Goal: Transaction & Acquisition: Purchase product/service

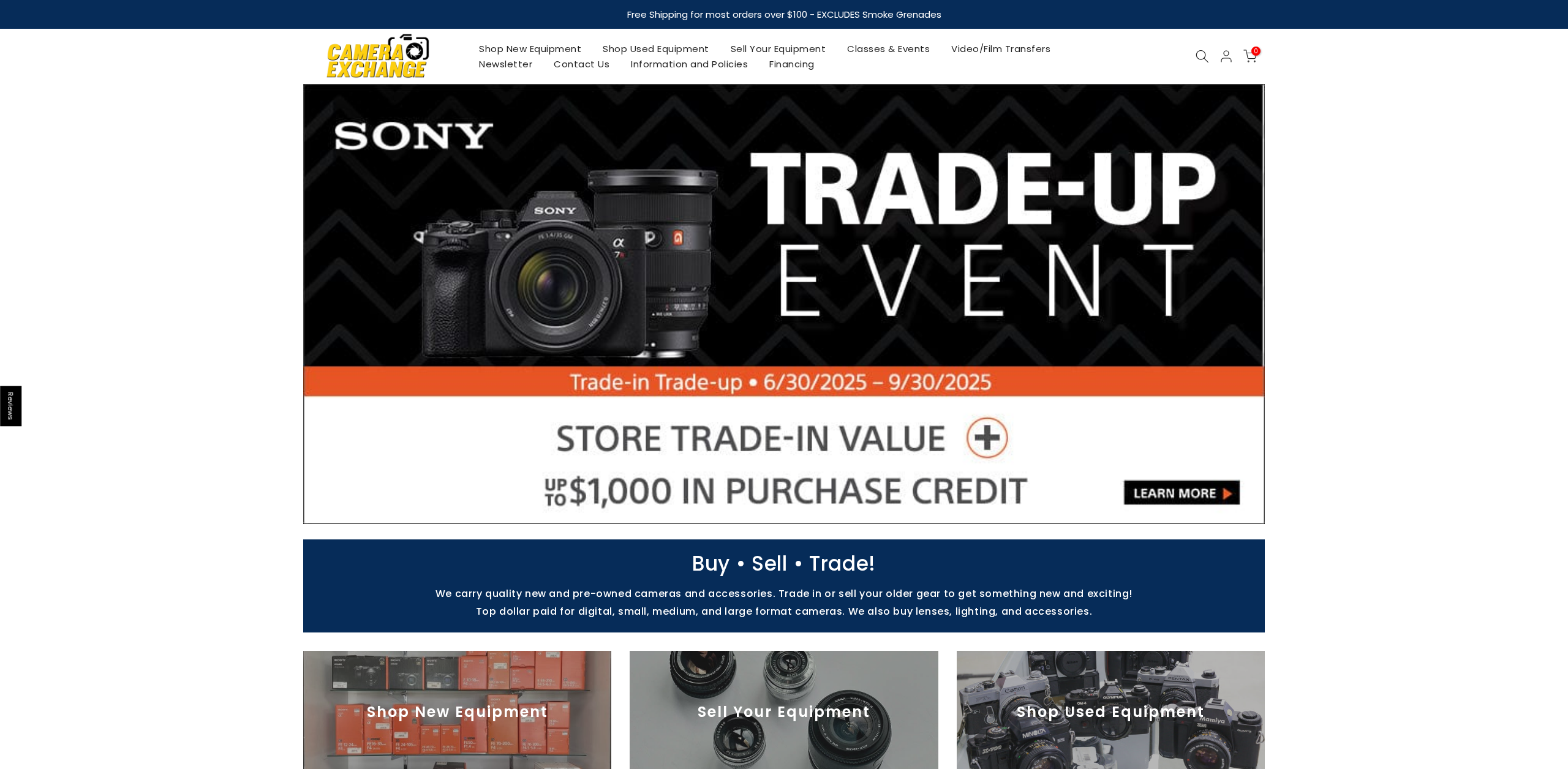
click at [643, 52] on link "Shop Used Equipment" at bounding box center [657, 49] width 128 height 16
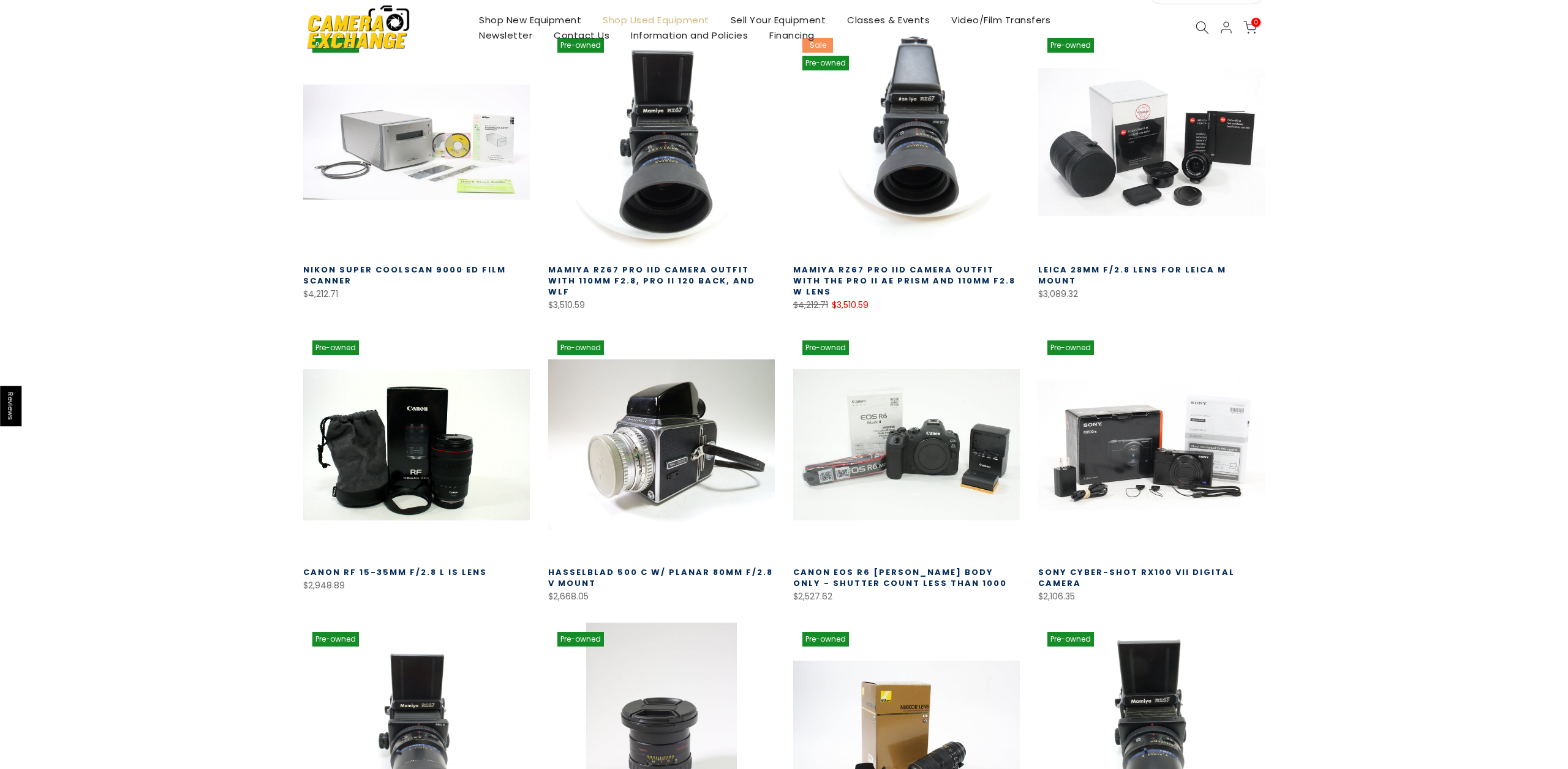
scroll to position [476, 0]
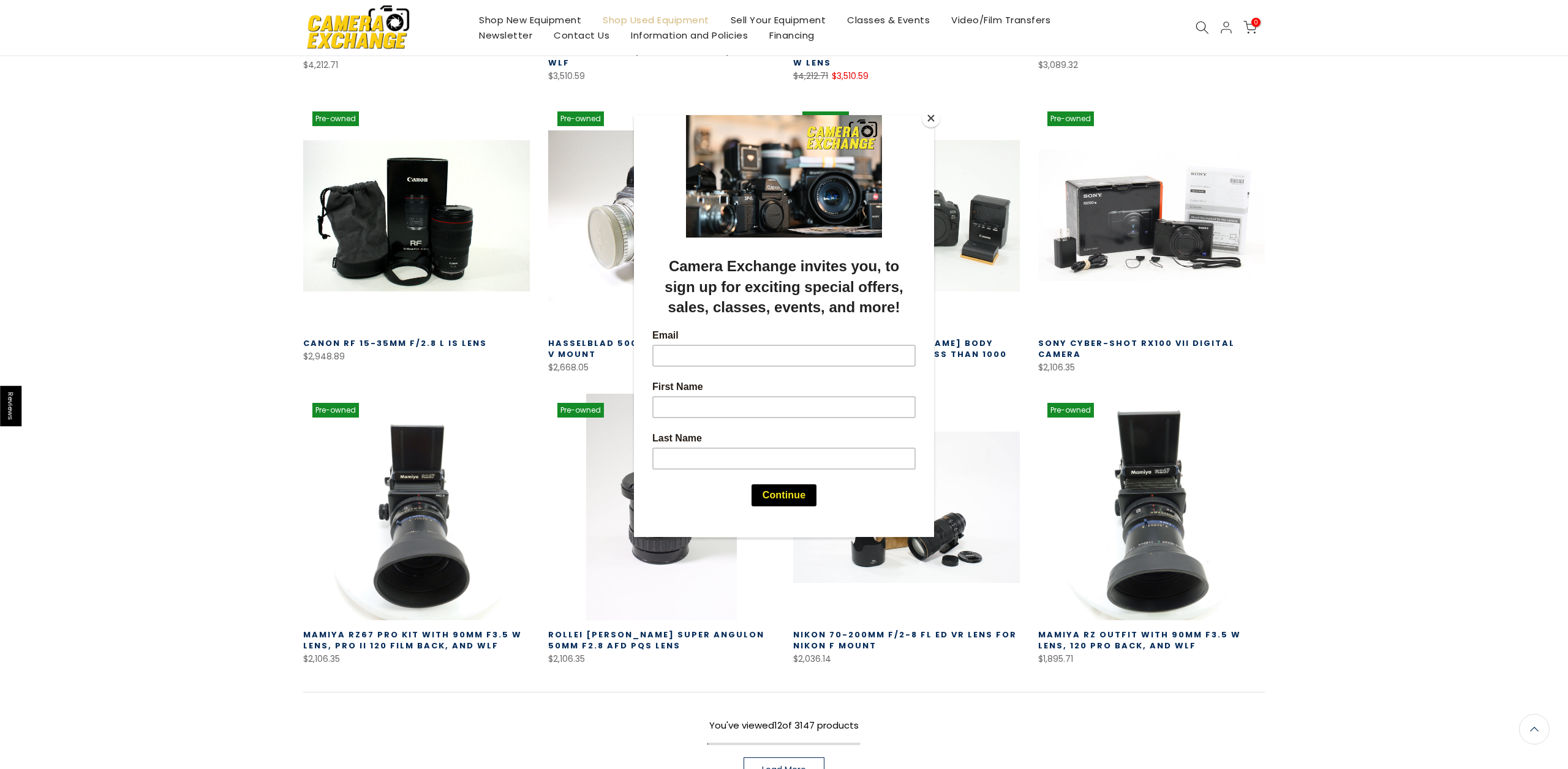
click at [267, 397] on div at bounding box center [784, 384] width 1568 height 769
click at [929, 121] on button "Close" at bounding box center [931, 118] width 18 height 18
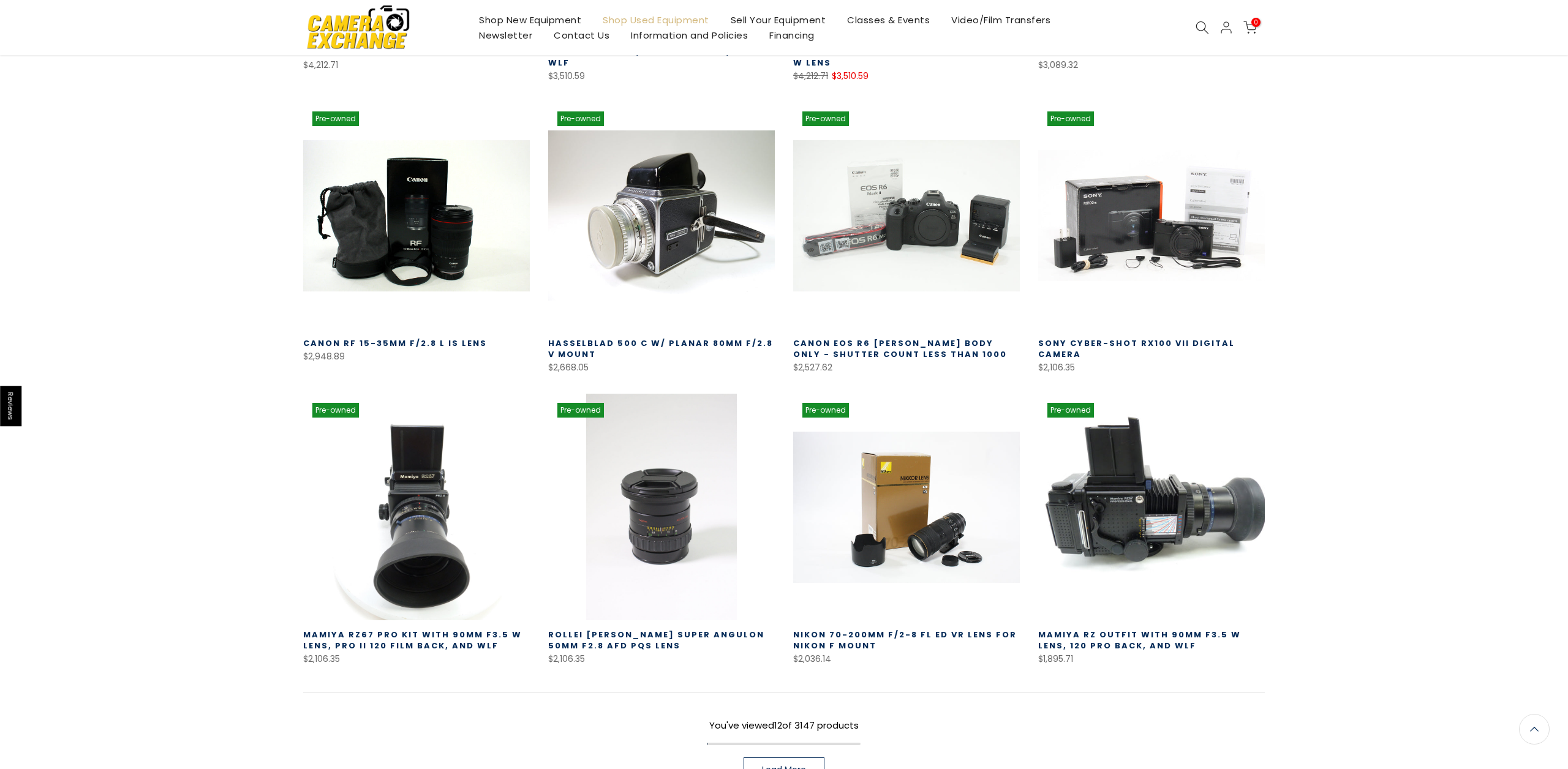
scroll to position [627, 0]
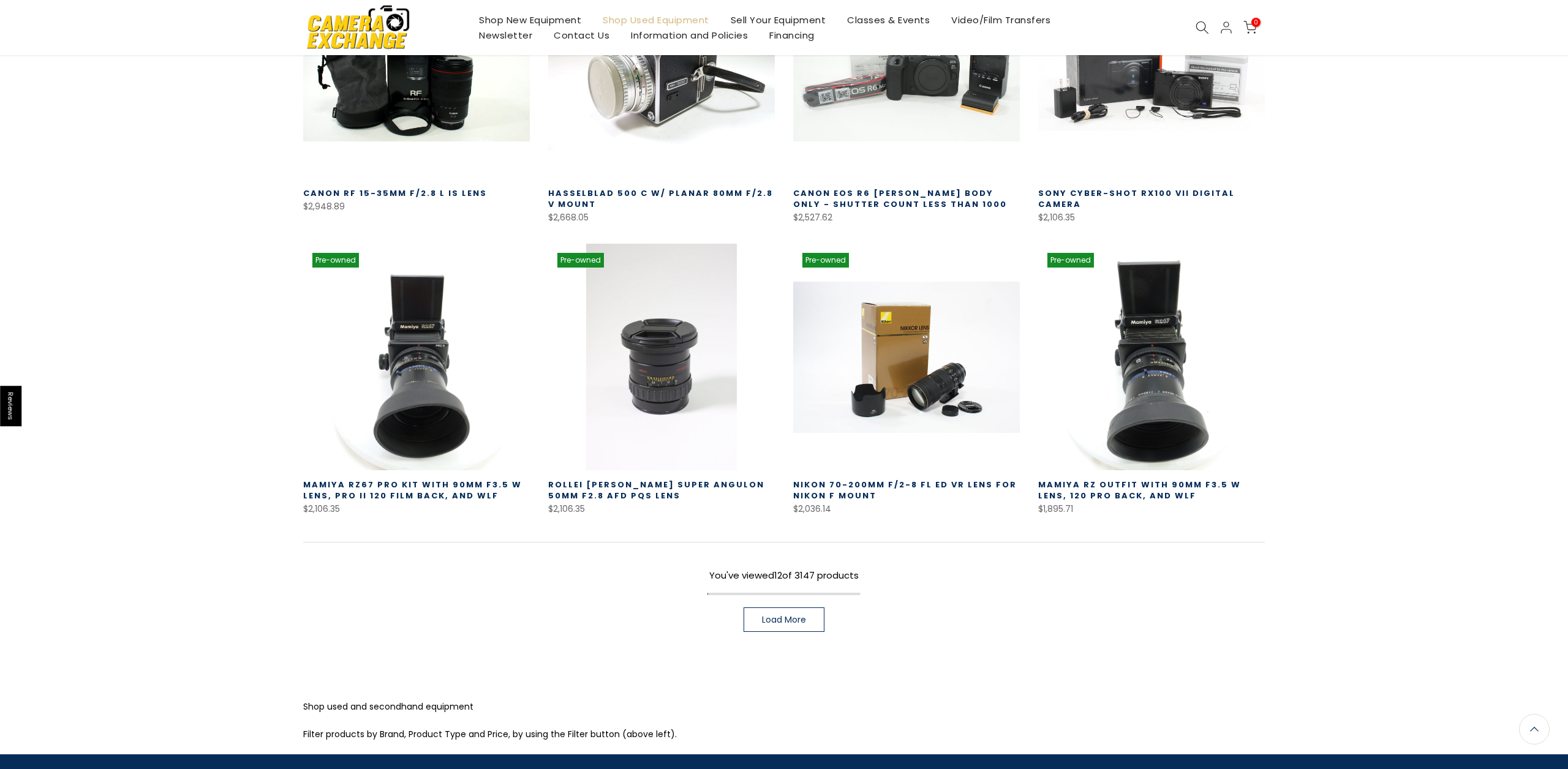
click at [795, 615] on span "Load More" at bounding box center [784, 619] width 44 height 9
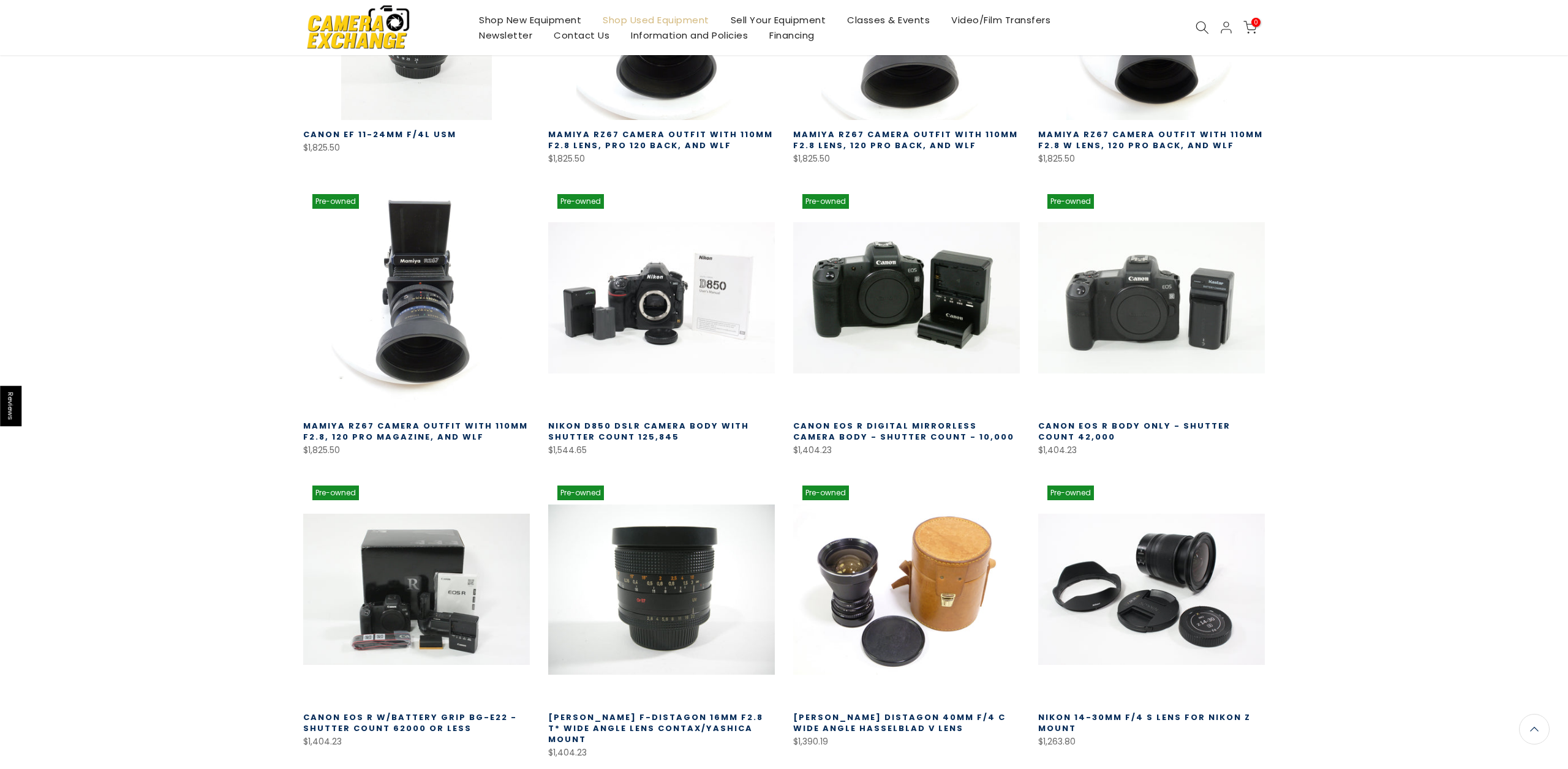
scroll to position [1434, 0]
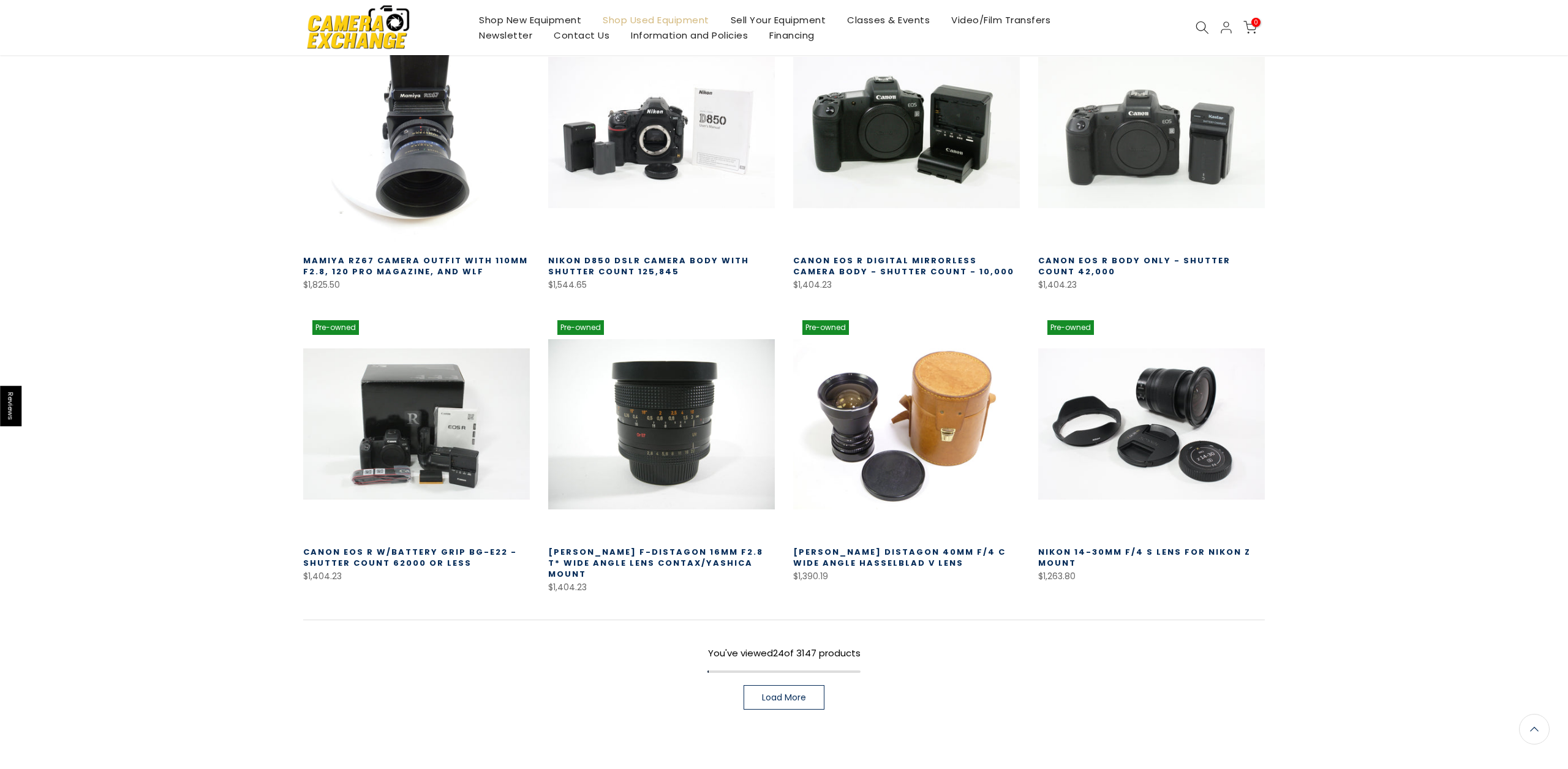
click at [788, 693] on span "Load More" at bounding box center [784, 697] width 44 height 9
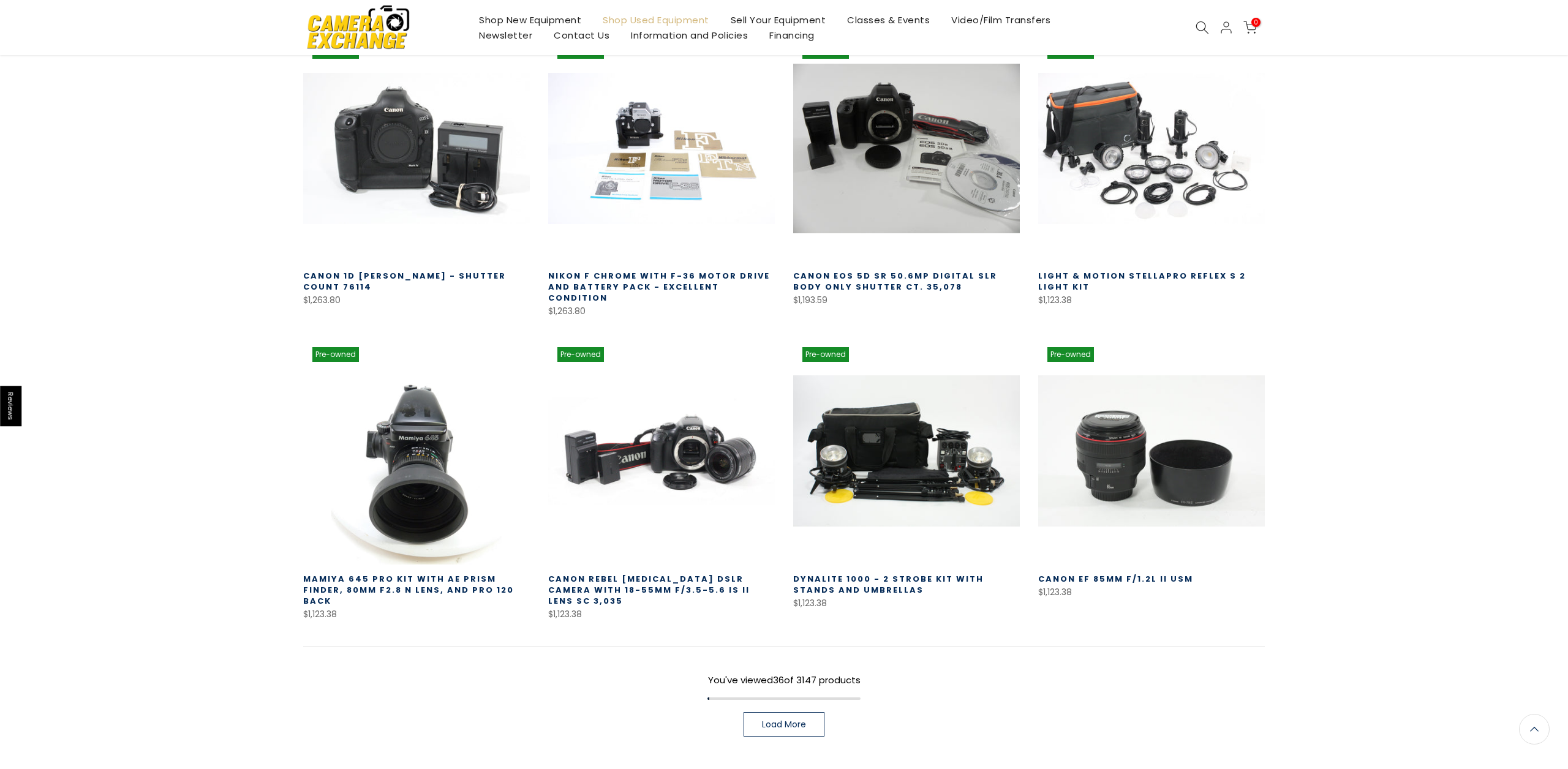
scroll to position [2314, 0]
click at [795, 712] on link "Load More" at bounding box center [784, 724] width 81 height 24
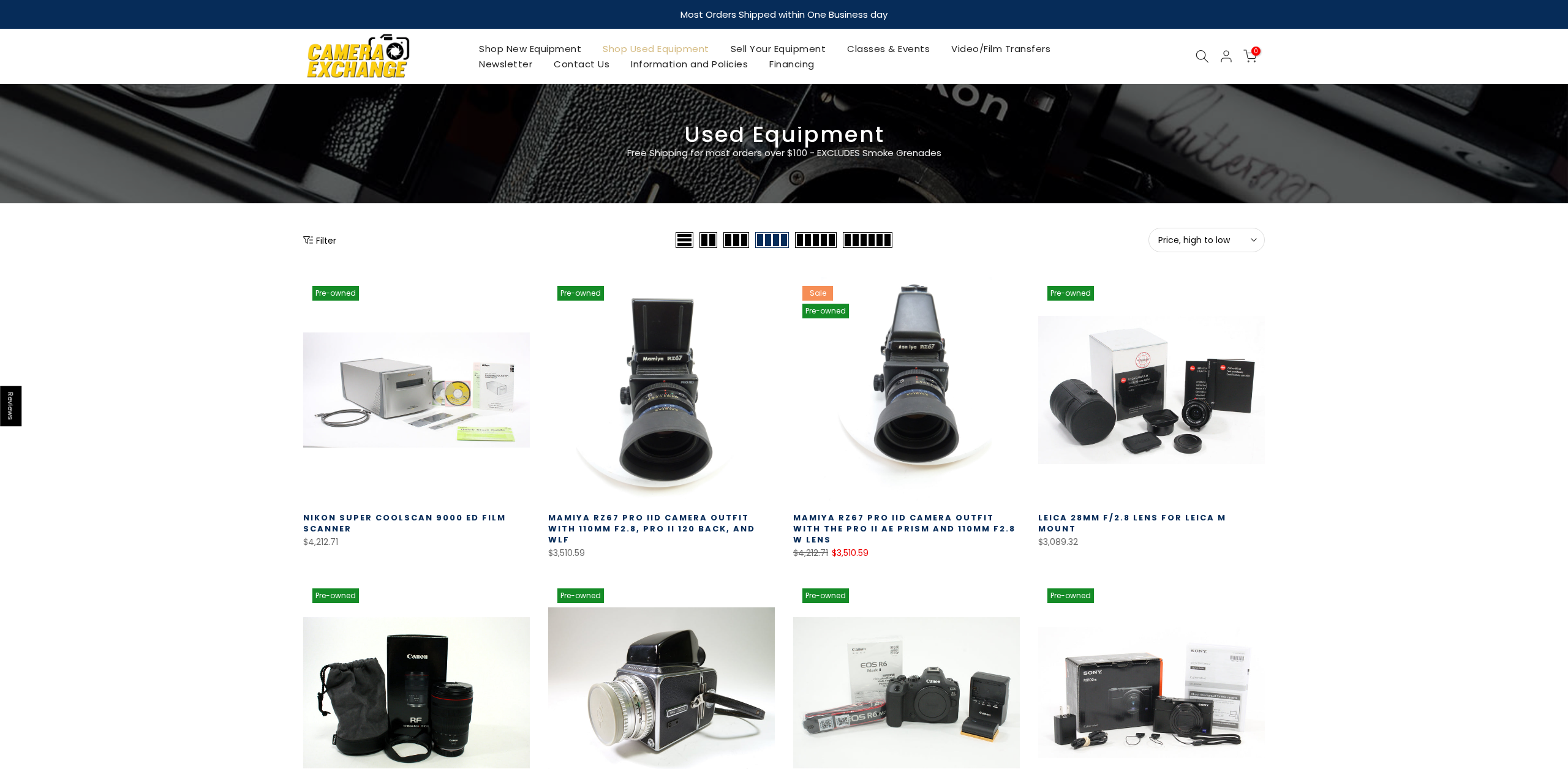
click at [312, 245] on button "Filter" at bounding box center [319, 240] width 33 height 12
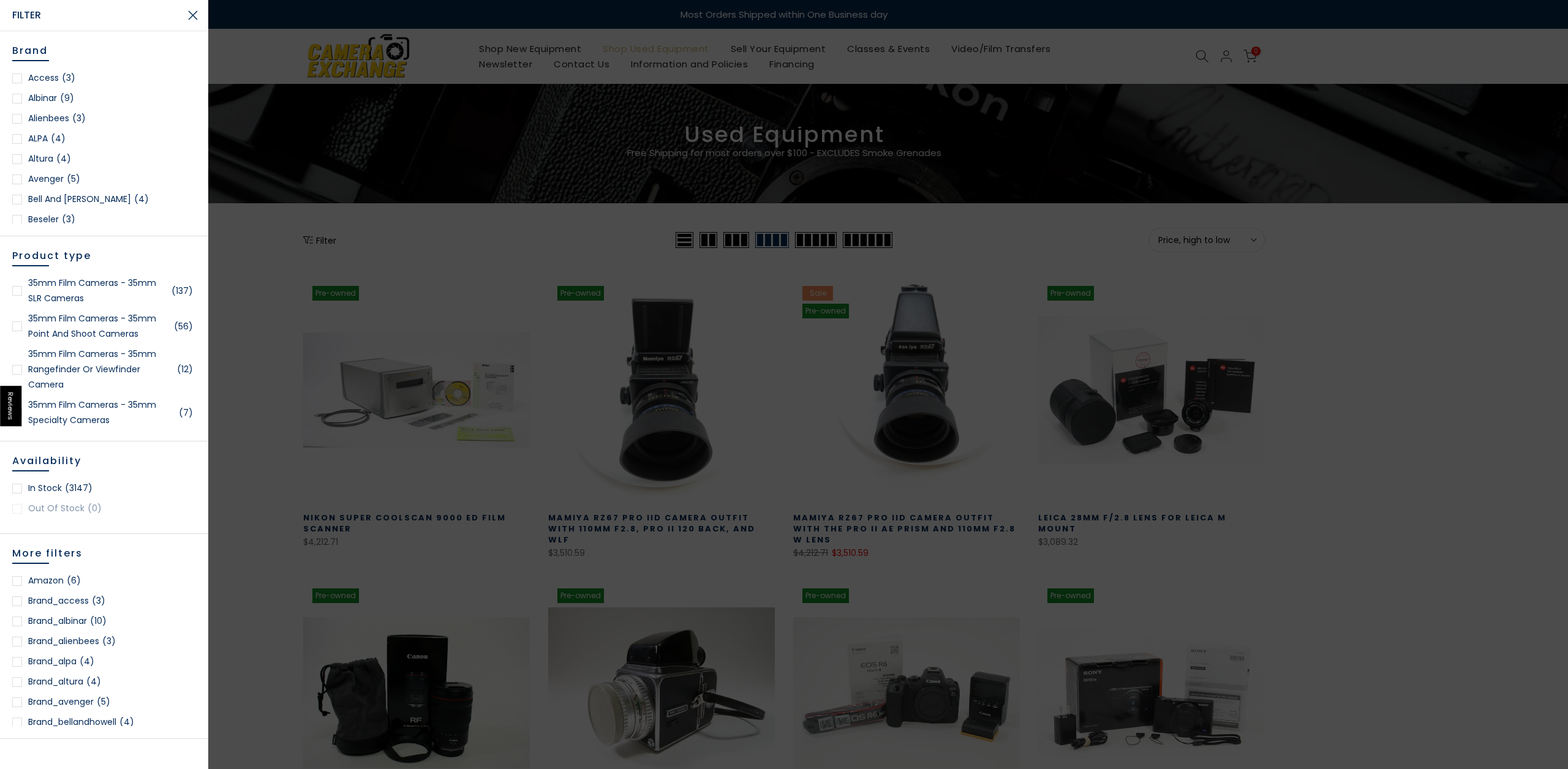
click at [248, 288] on div at bounding box center [784, 384] width 1568 height 769
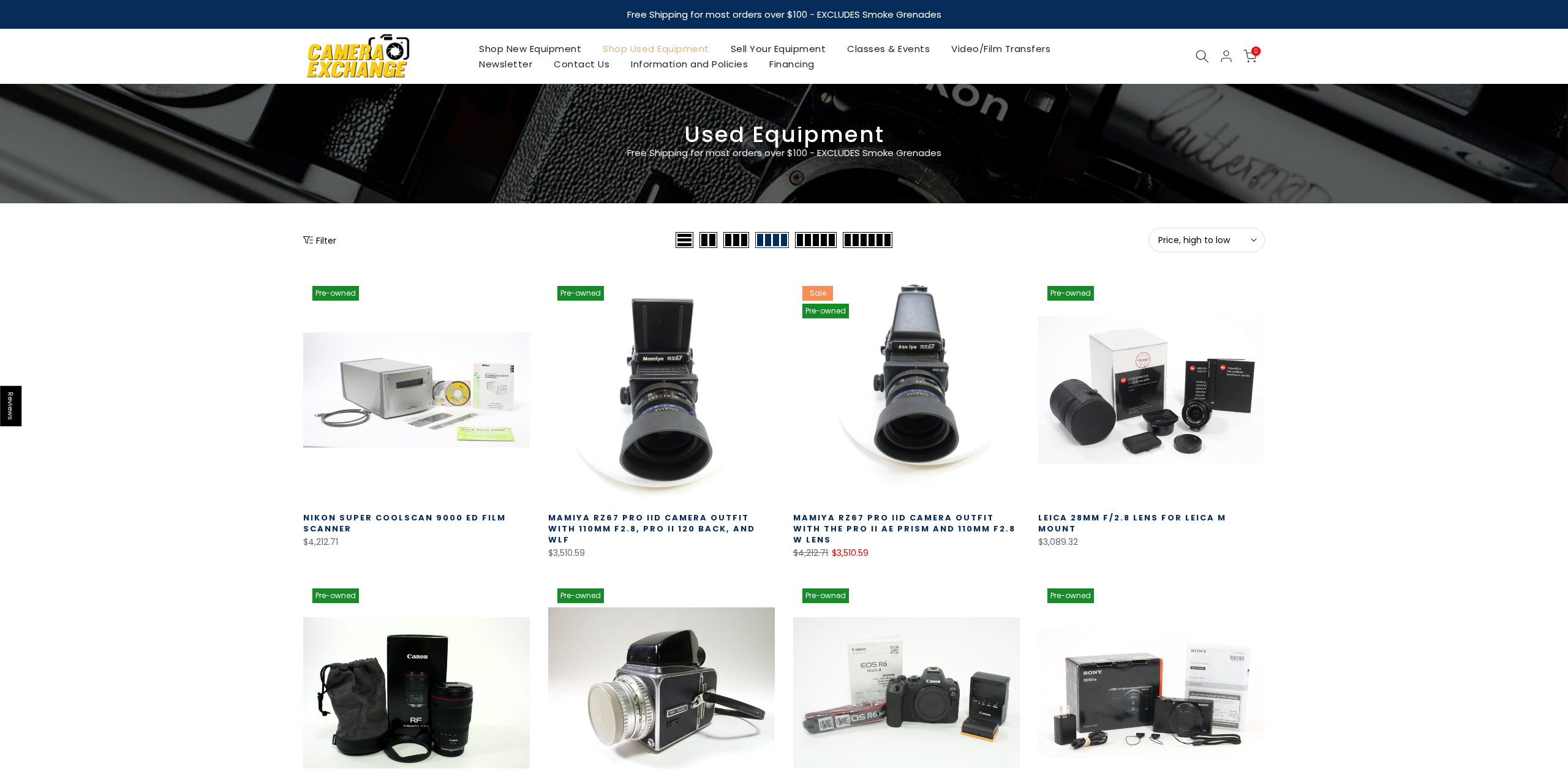
click at [339, 520] on link "Nikon Super Coolscan 9000 ED Film Scanner" at bounding box center [404, 523] width 202 height 23
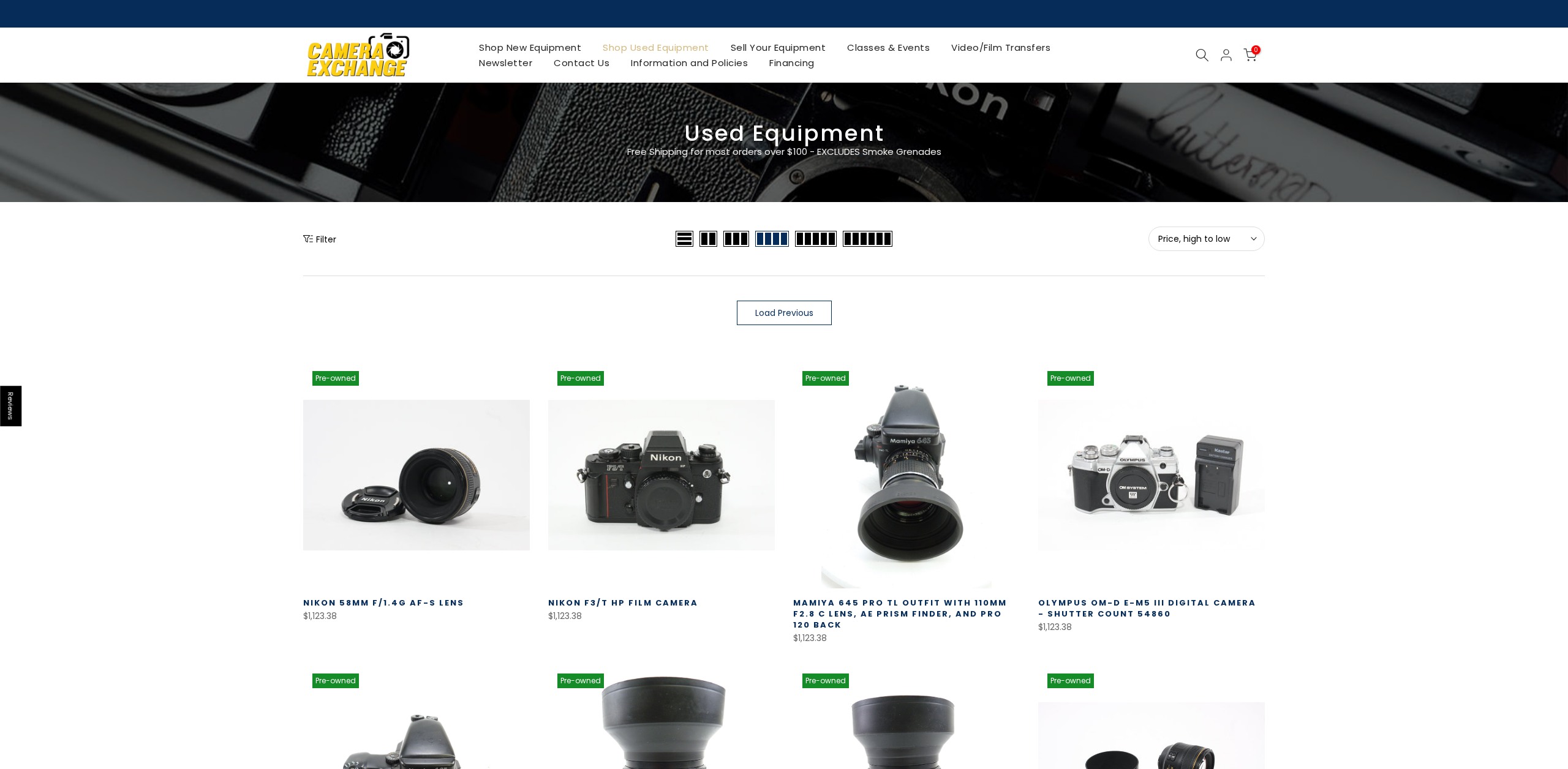
click at [1226, 53] on icon at bounding box center [1226, 55] width 15 height 15
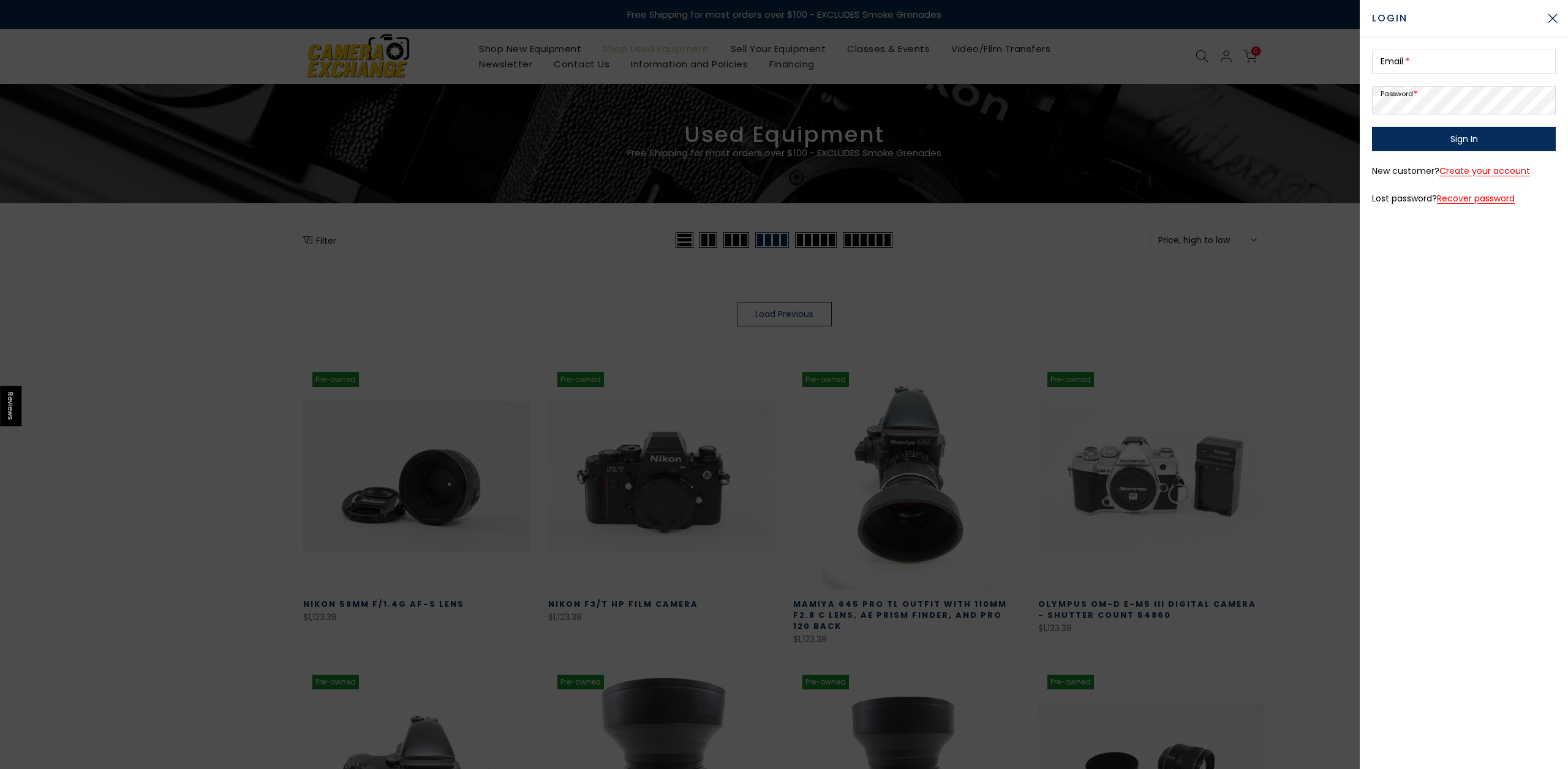
click at [1220, 92] on div at bounding box center [784, 384] width 1568 height 769
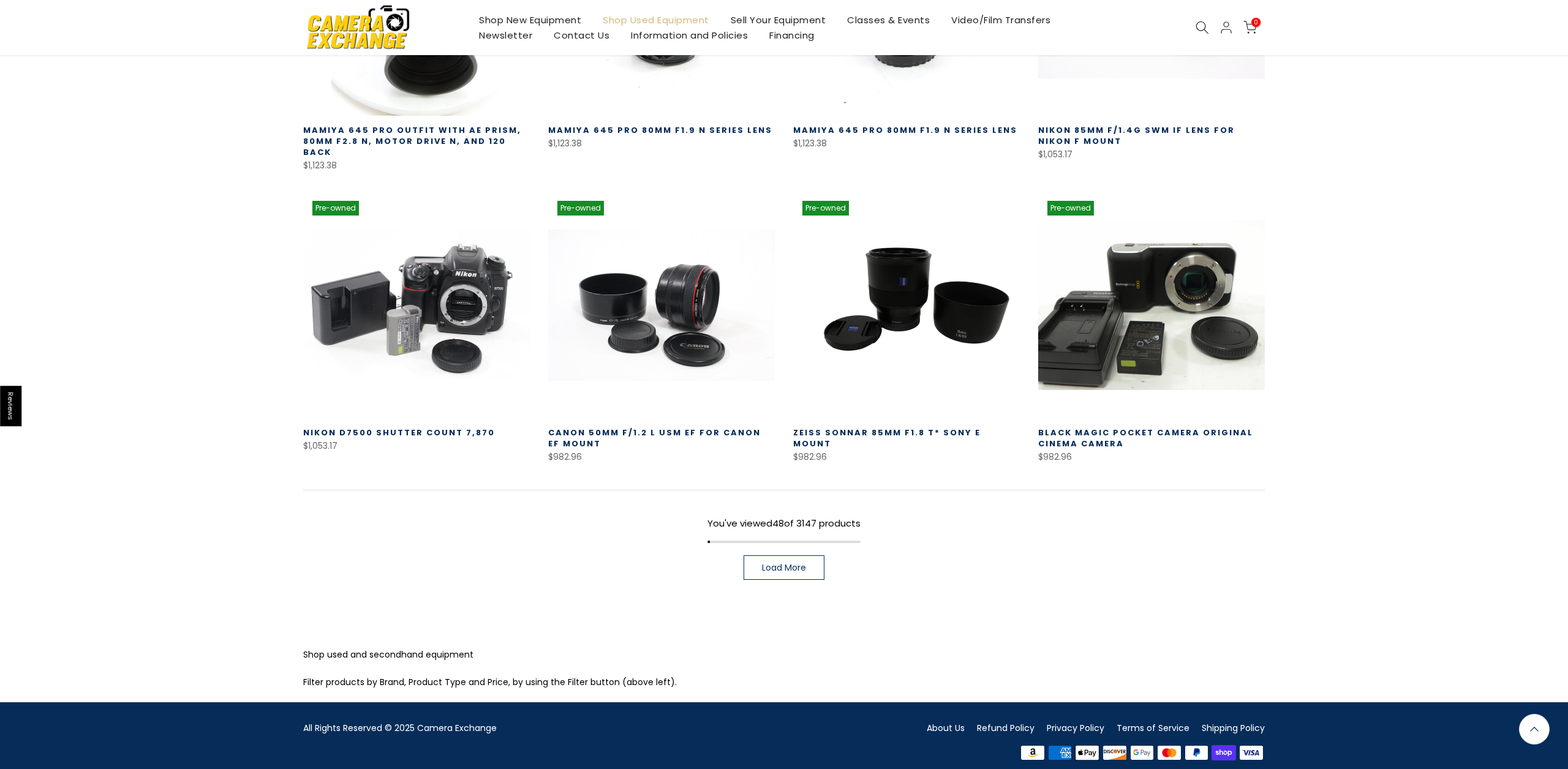
scroll to position [775, 0]
click at [778, 563] on span "Load More" at bounding box center [784, 567] width 44 height 9
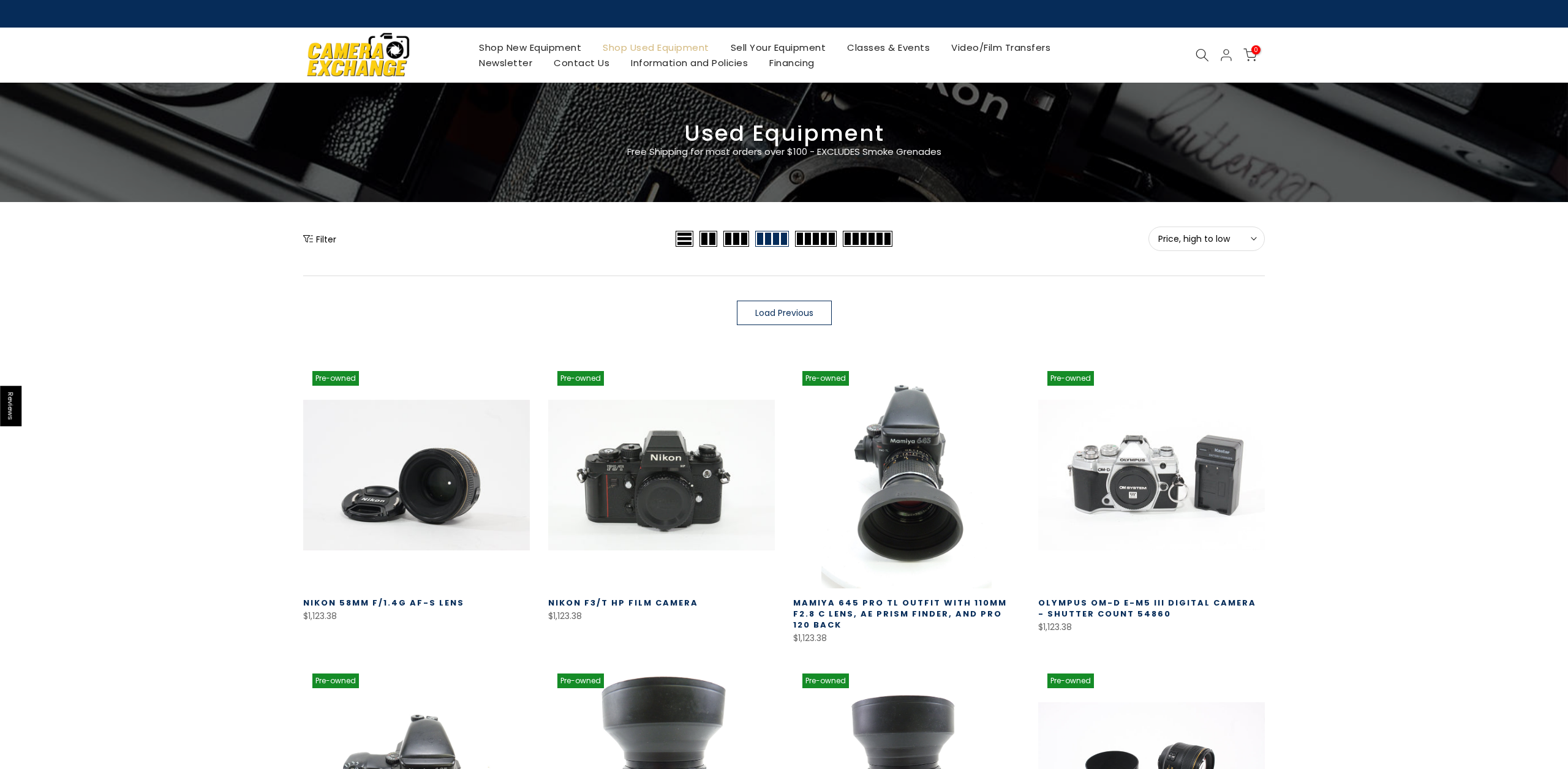
click at [313, 237] on button "Filter" at bounding box center [319, 239] width 33 height 12
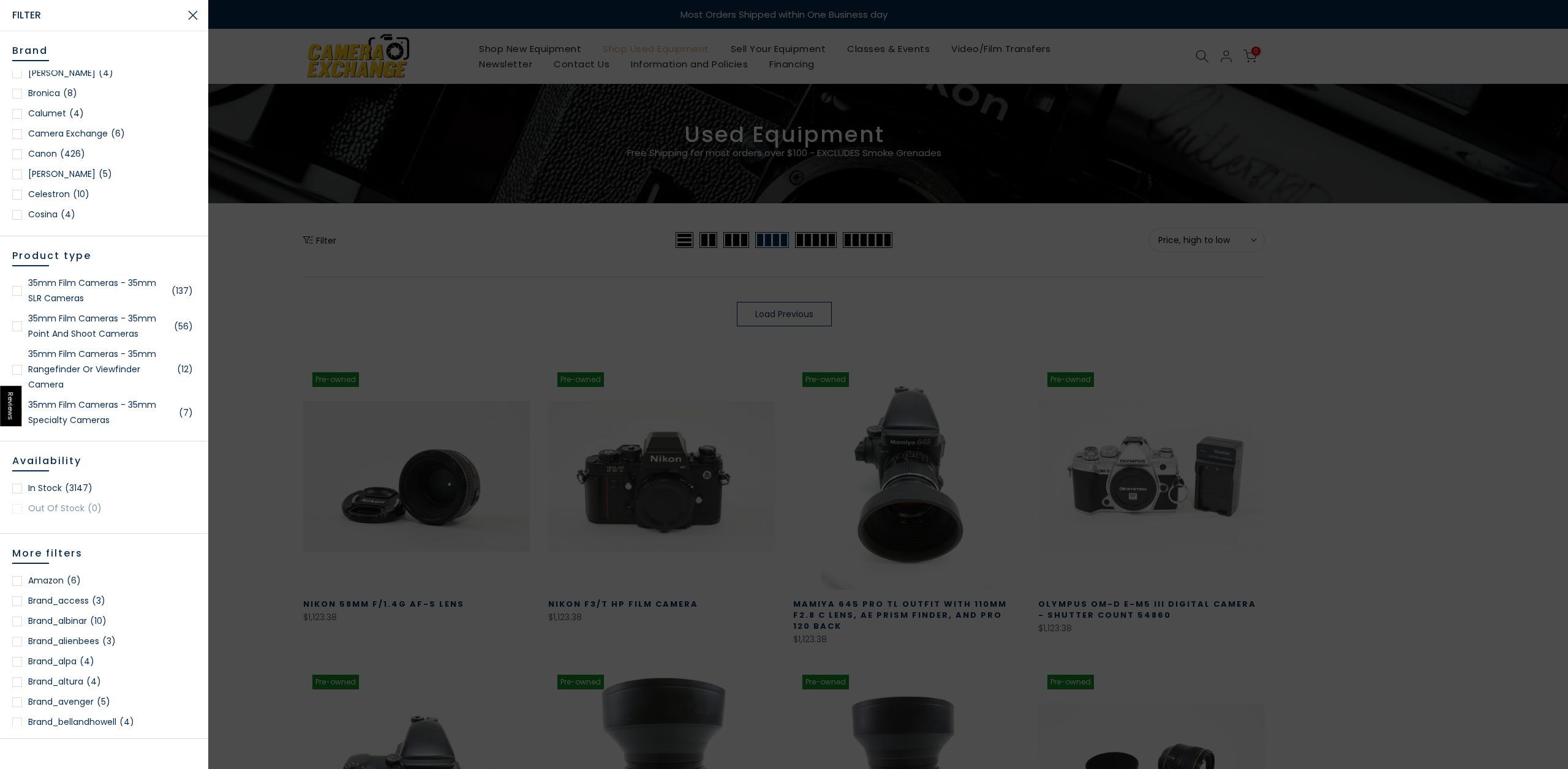
scroll to position [221, 0]
click at [60, 137] on link "[PERSON_NAME] (5)" at bounding box center [104, 140] width 184 height 16
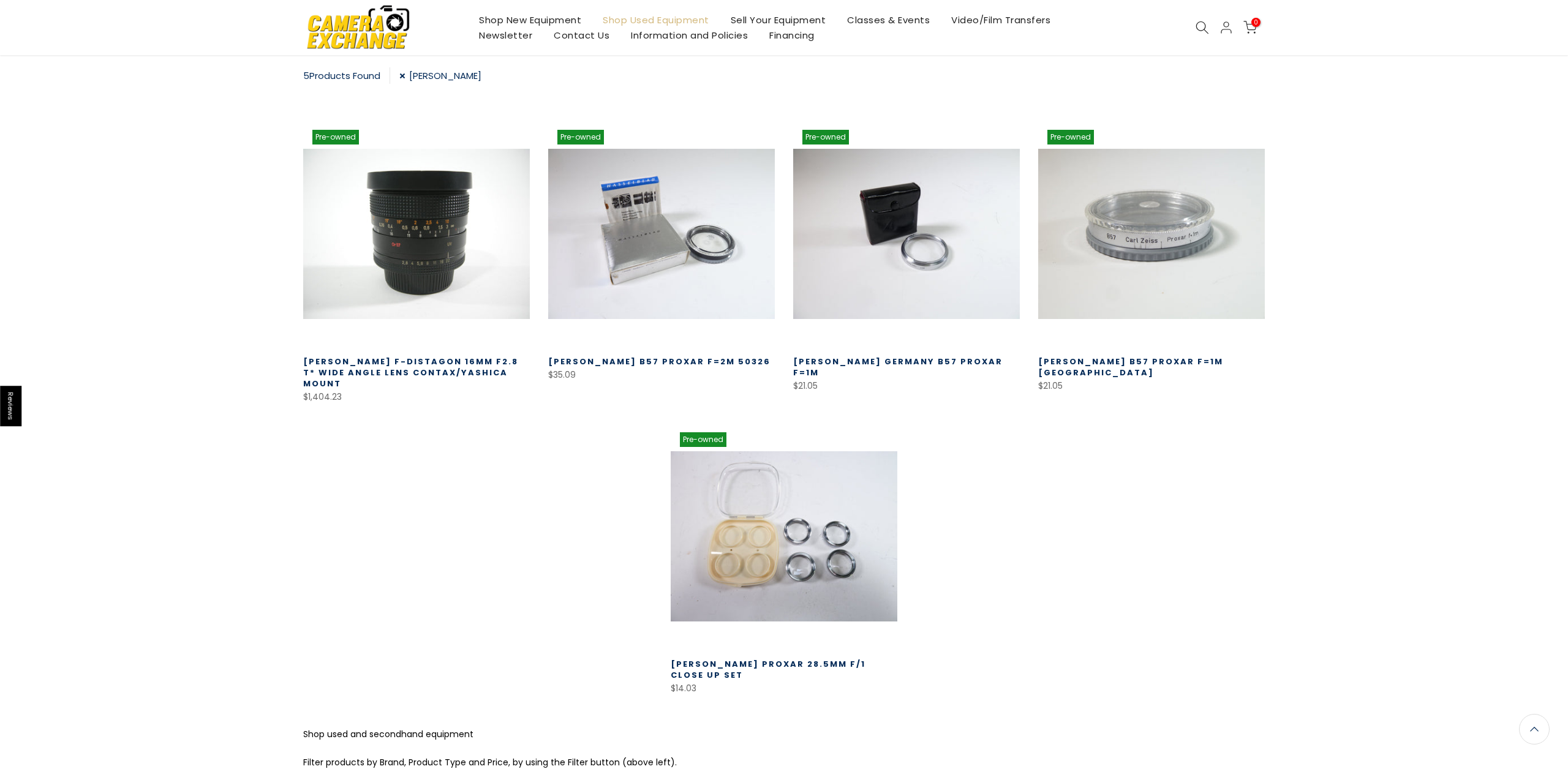
scroll to position [217, 0]
click at [404, 76] on link "[PERSON_NAME]" at bounding box center [441, 74] width 82 height 17
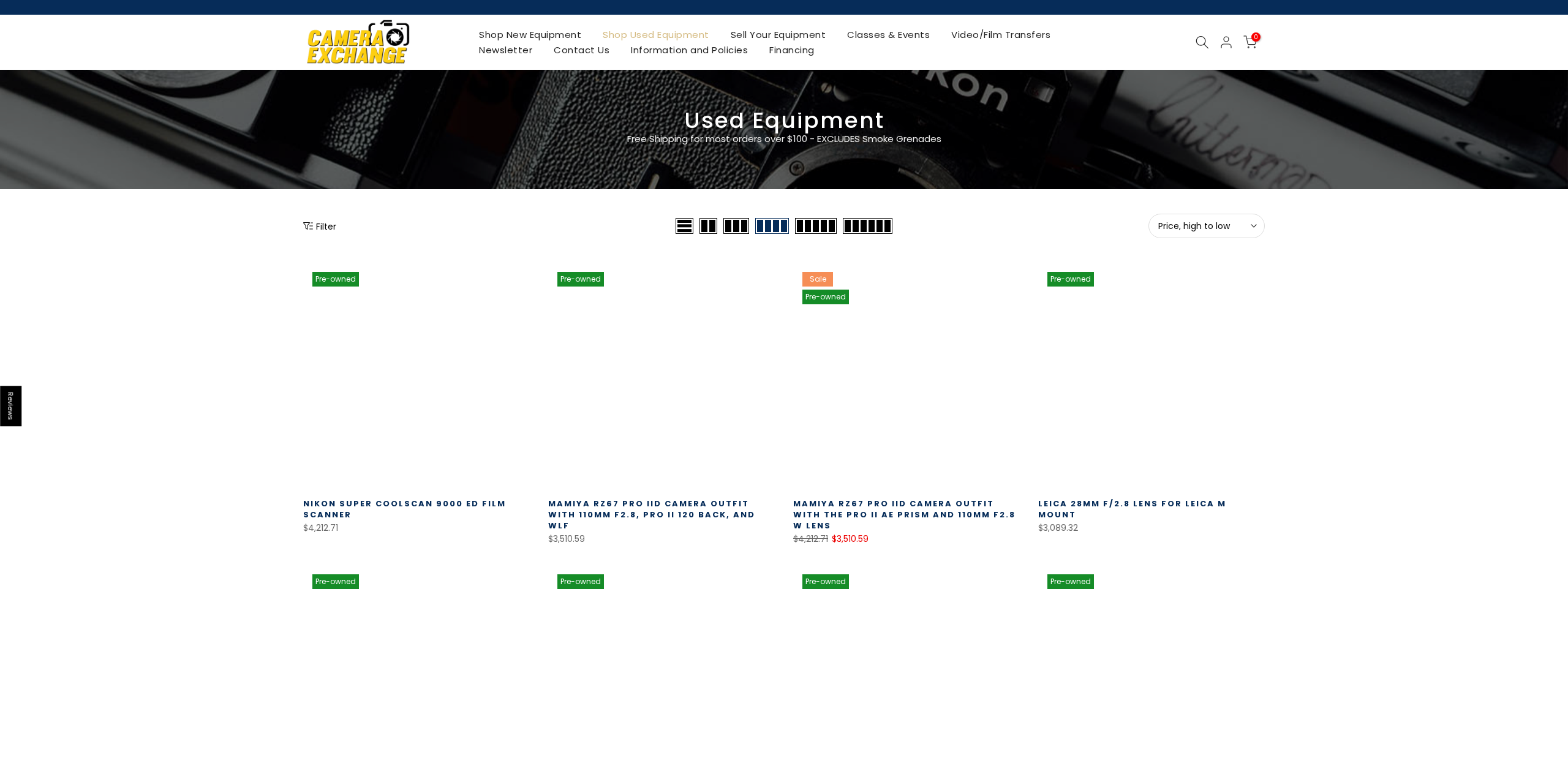
scroll to position [22, 0]
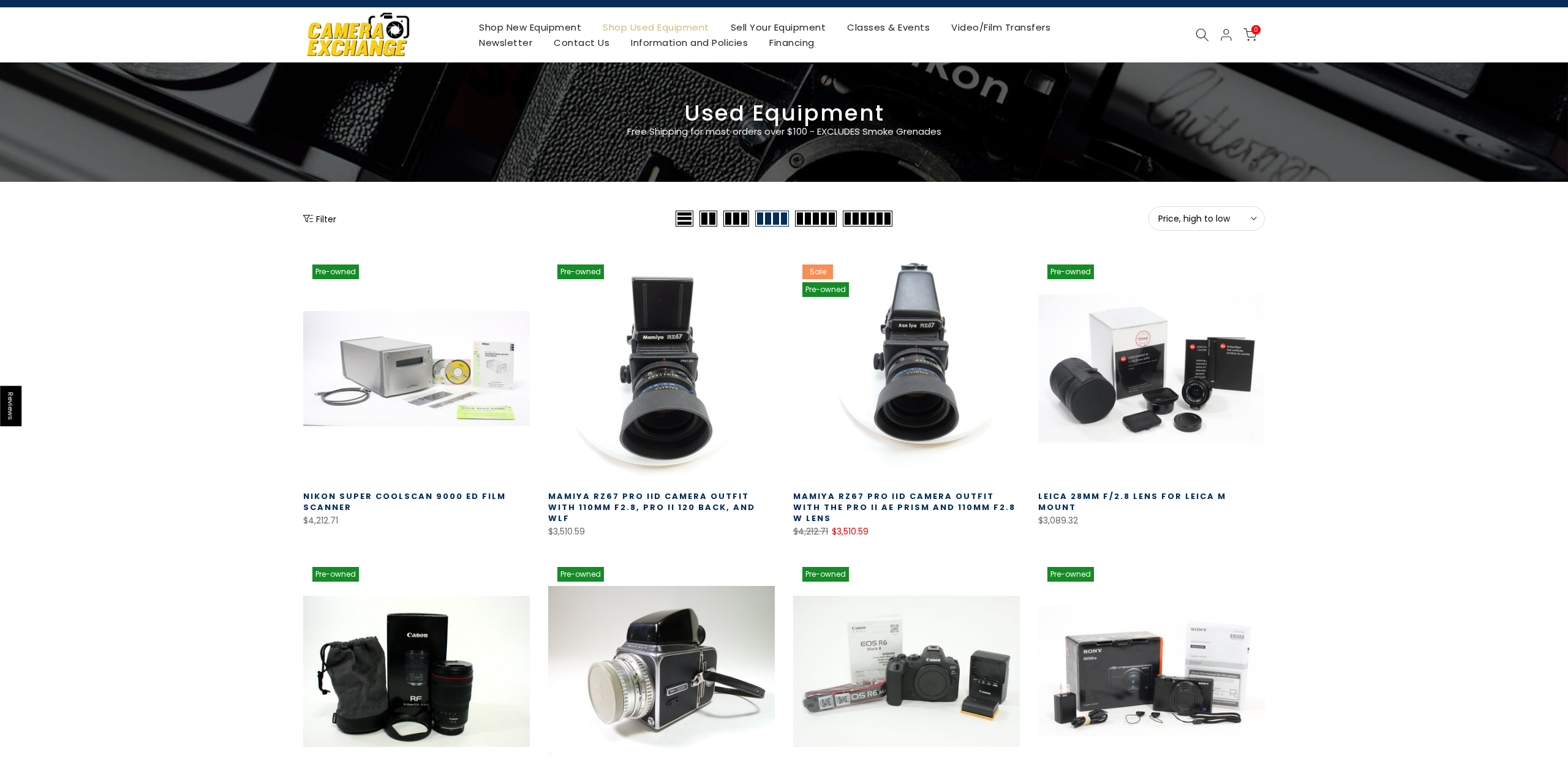
click at [320, 215] on button "Filter" at bounding box center [319, 219] width 33 height 12
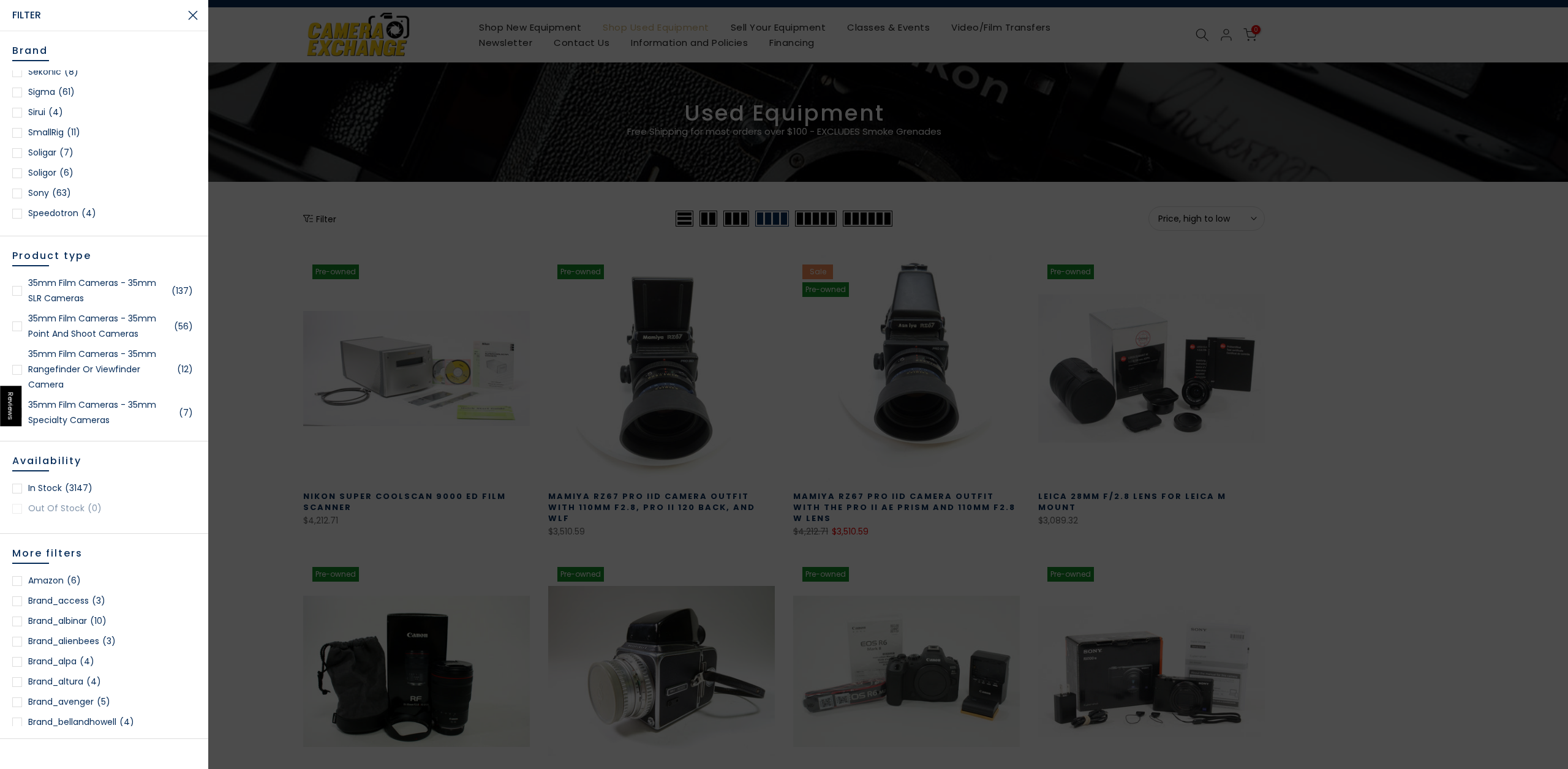
scroll to position [1583, 0]
click at [235, 244] on div at bounding box center [784, 384] width 1568 height 769
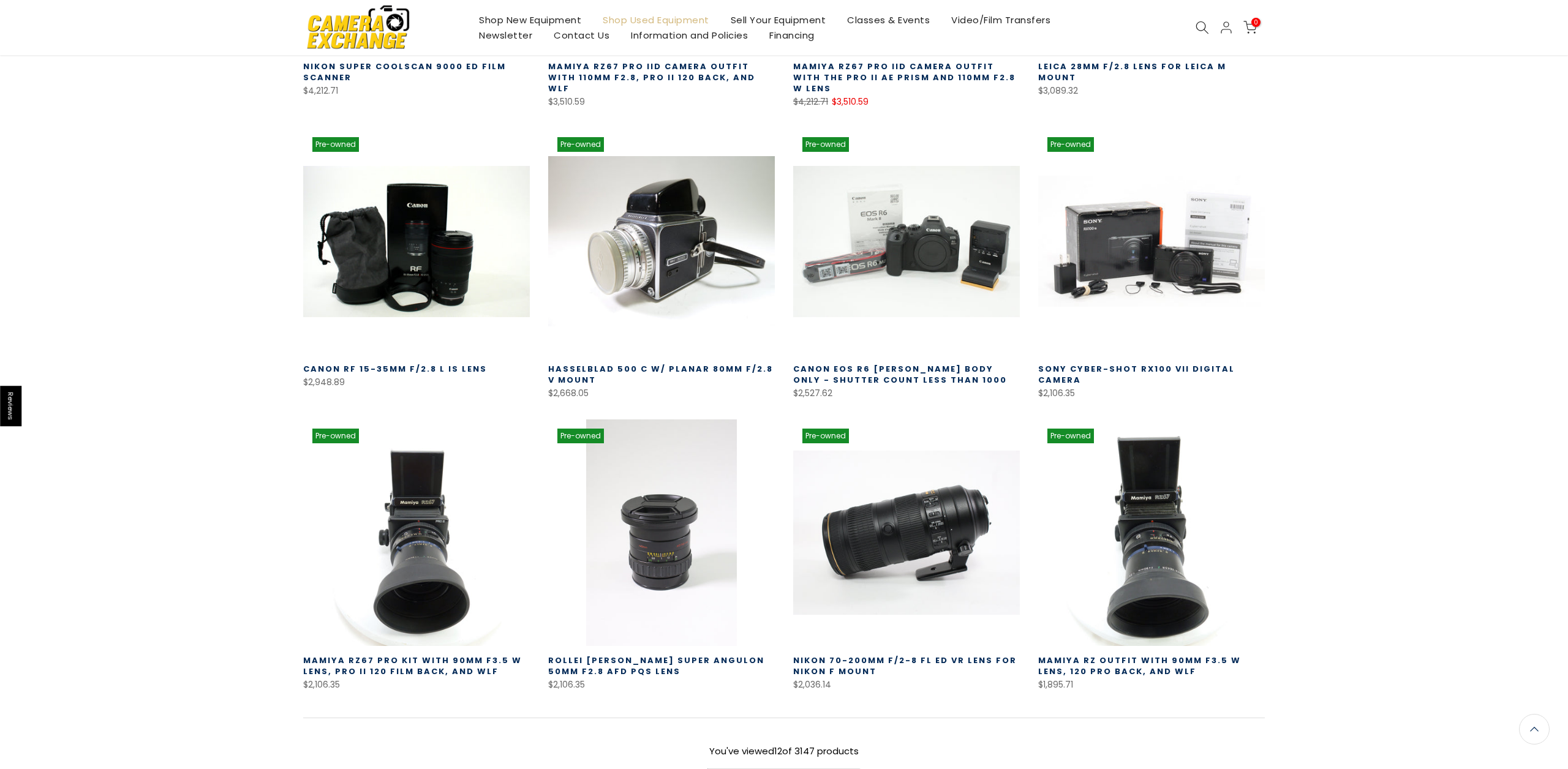
scroll to position [0, 0]
